Goal: Information Seeking & Learning: Check status

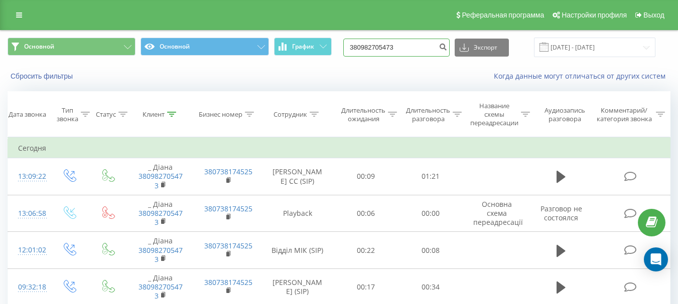
drag, startPoint x: 406, startPoint y: 44, endPoint x: 343, endPoint y: 44, distance: 63.2
click at [343, 44] on div "Основной Основной График 380982705473 Экспорт .csv .xls .xlsx [DATE] - [DATE]" at bounding box center [339, 48] width 663 height 20
paste input "502288226"
type input "380502288226"
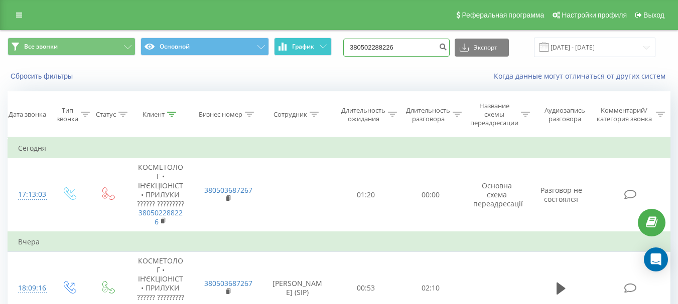
drag, startPoint x: 429, startPoint y: 51, endPoint x: 324, endPoint y: 39, distance: 105.0
click at [324, 39] on div "Все звонки Основной График 380502288226 Экспорт .csv .xls .xlsx 21.06.2025 - 21…" at bounding box center [339, 48] width 663 height 20
paste input "48796316108"
type input "48796316108"
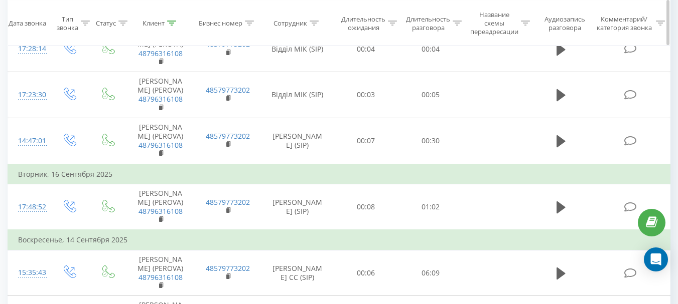
scroll to position [122, 0]
